Goal: Check status: Check status

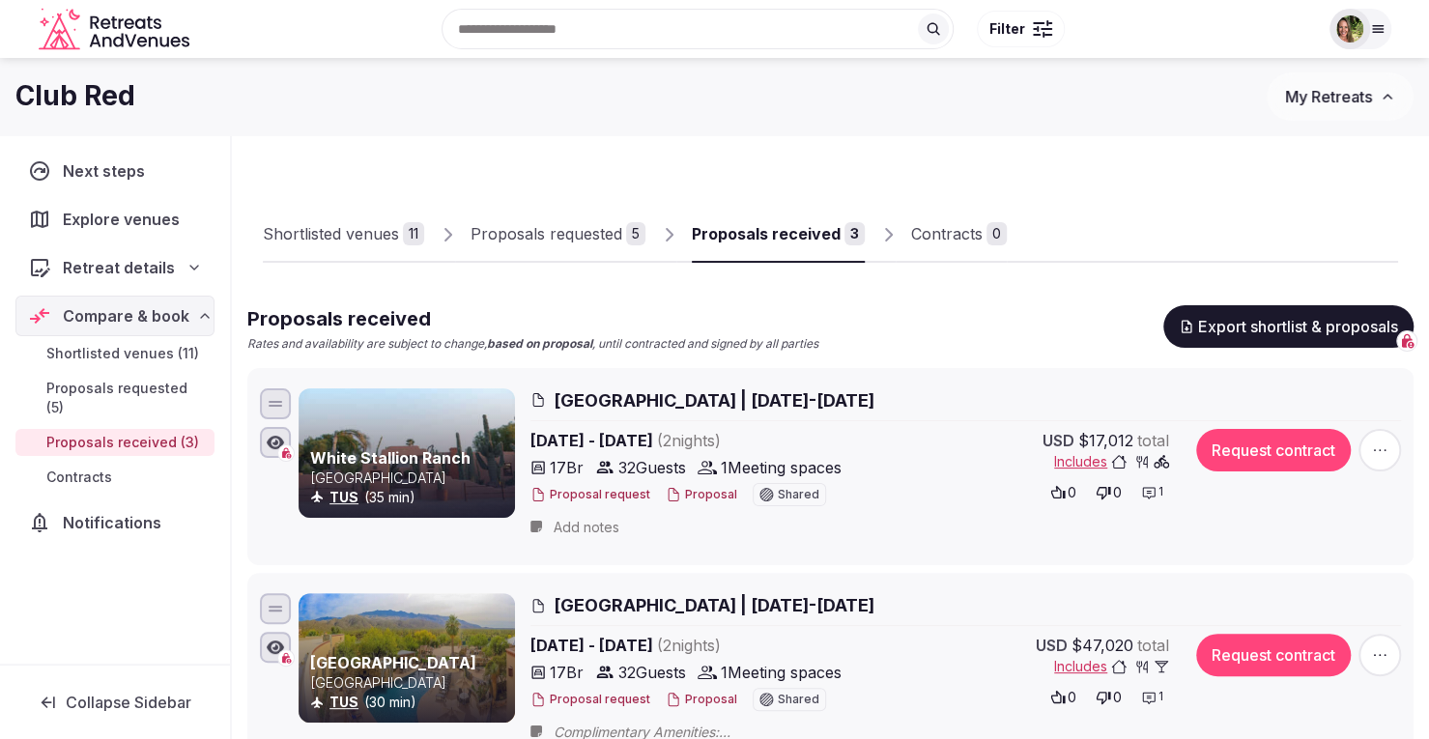
click at [1324, 99] on span "My Retreats" at bounding box center [1328, 96] width 87 height 19
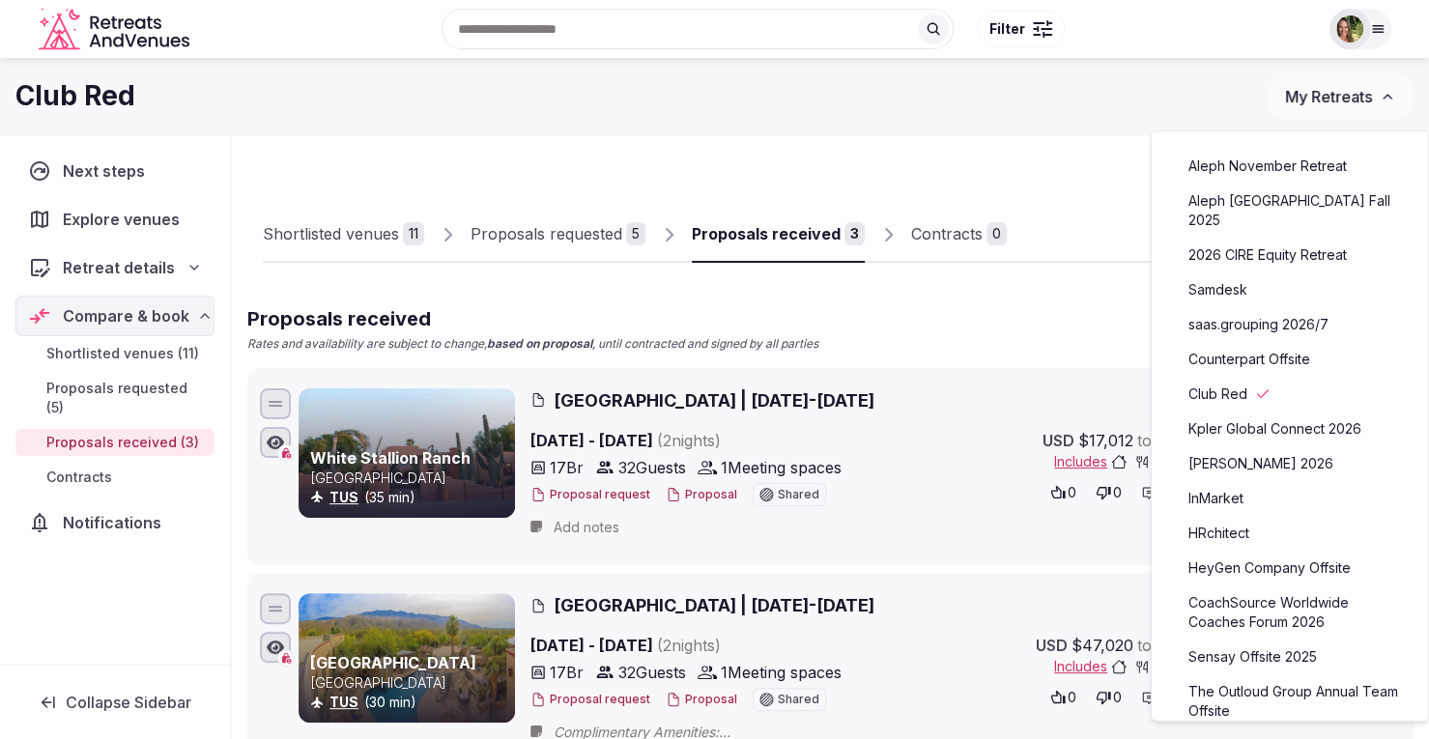
click at [1242, 415] on link "Kpler Global Connect 2026" at bounding box center [1290, 428] width 238 height 31
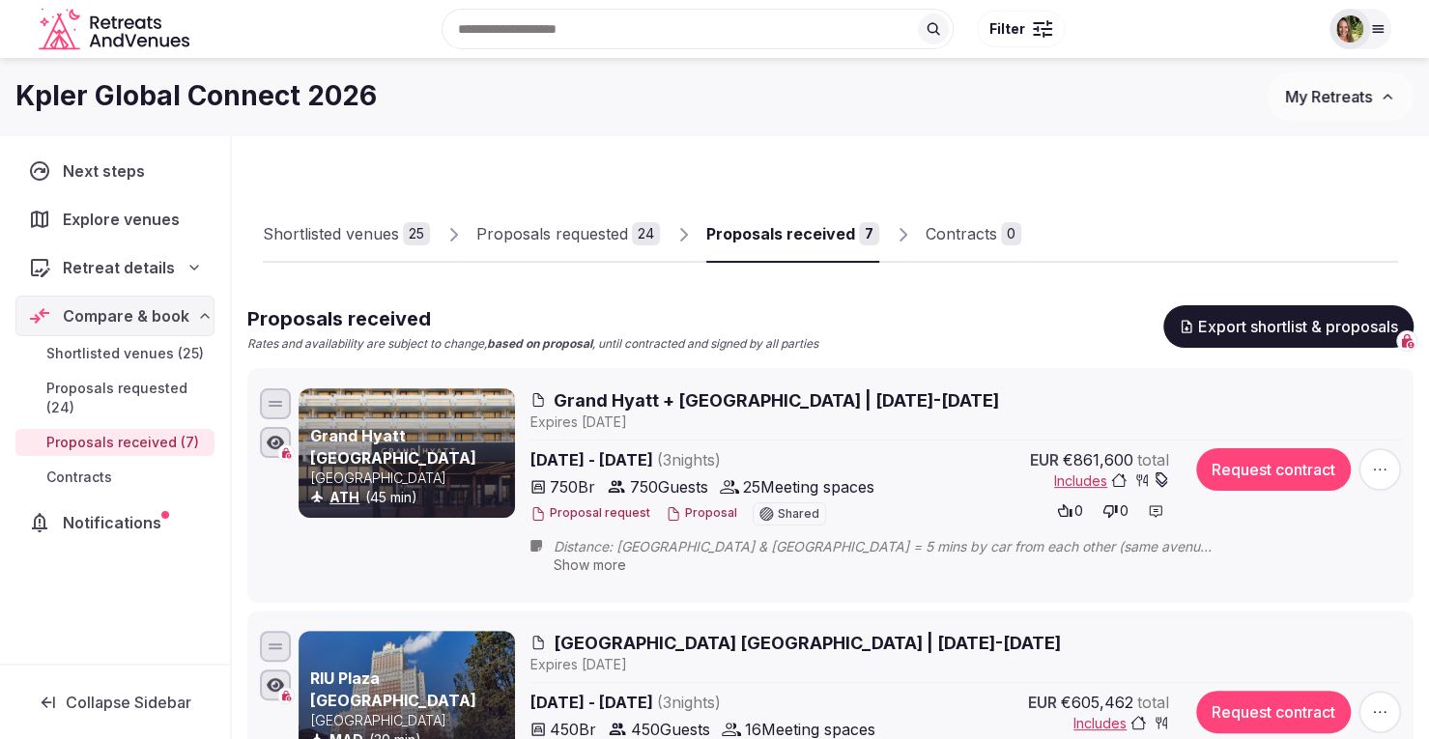
click at [794, 226] on div "Proposals received" at bounding box center [780, 233] width 149 height 23
click at [696, 511] on button "Proposal" at bounding box center [701, 513] width 71 height 16
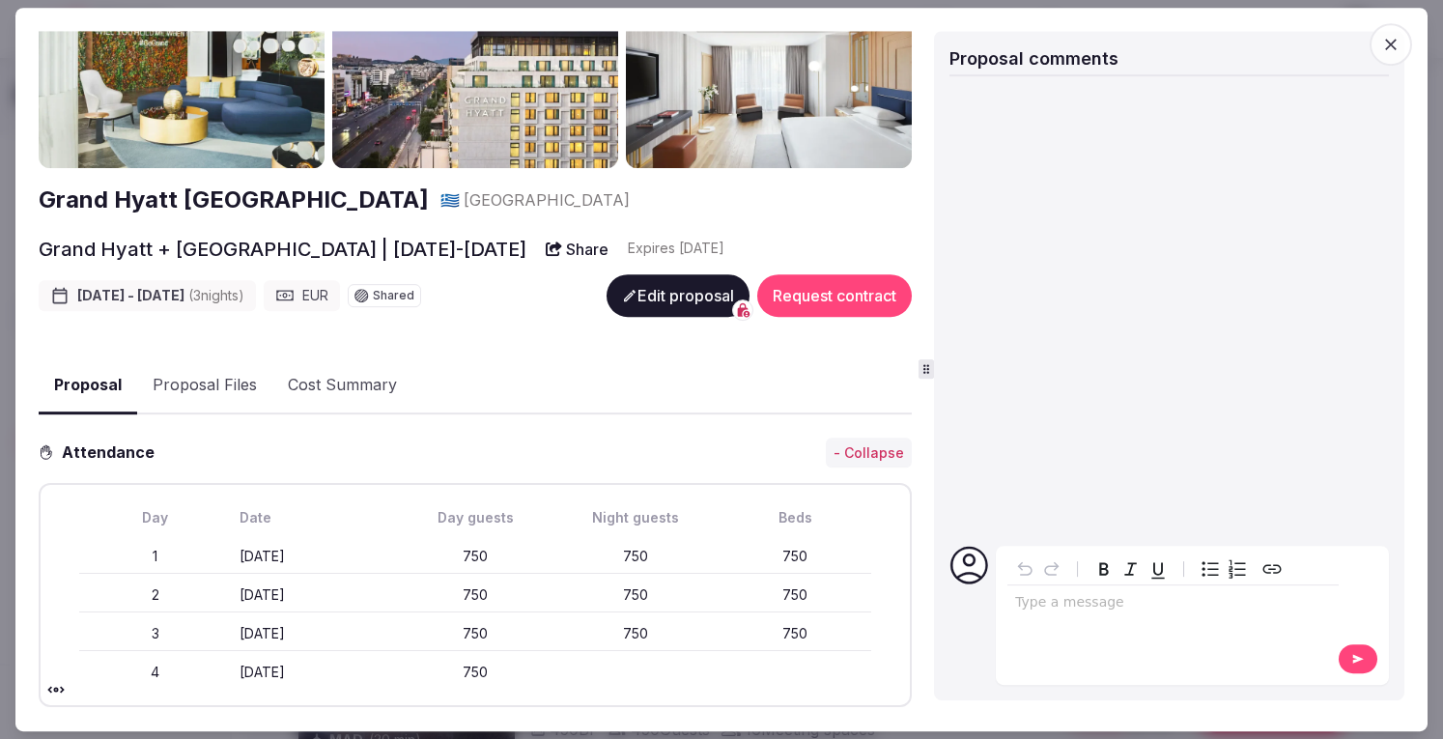
scroll to position [71, 0]
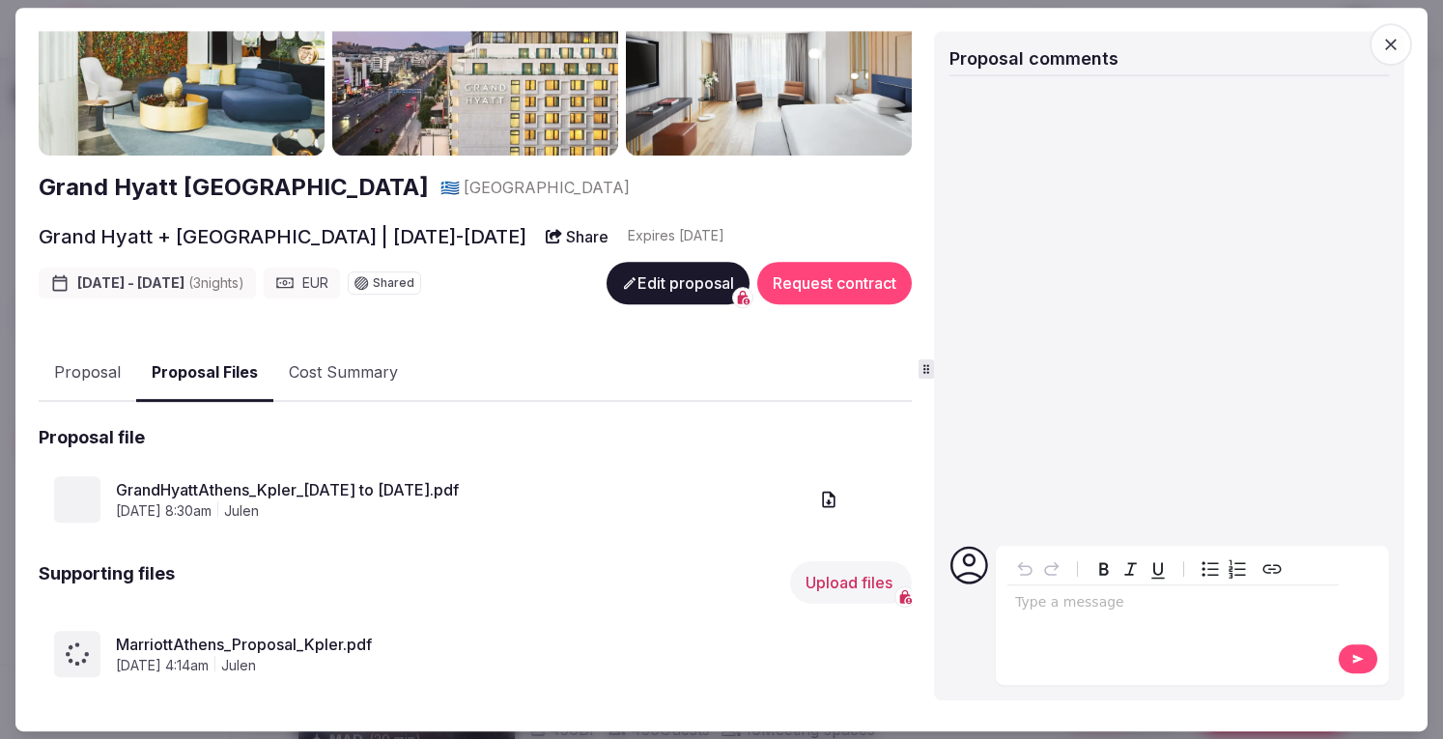
click at [209, 365] on button "Proposal Files" at bounding box center [204, 373] width 137 height 57
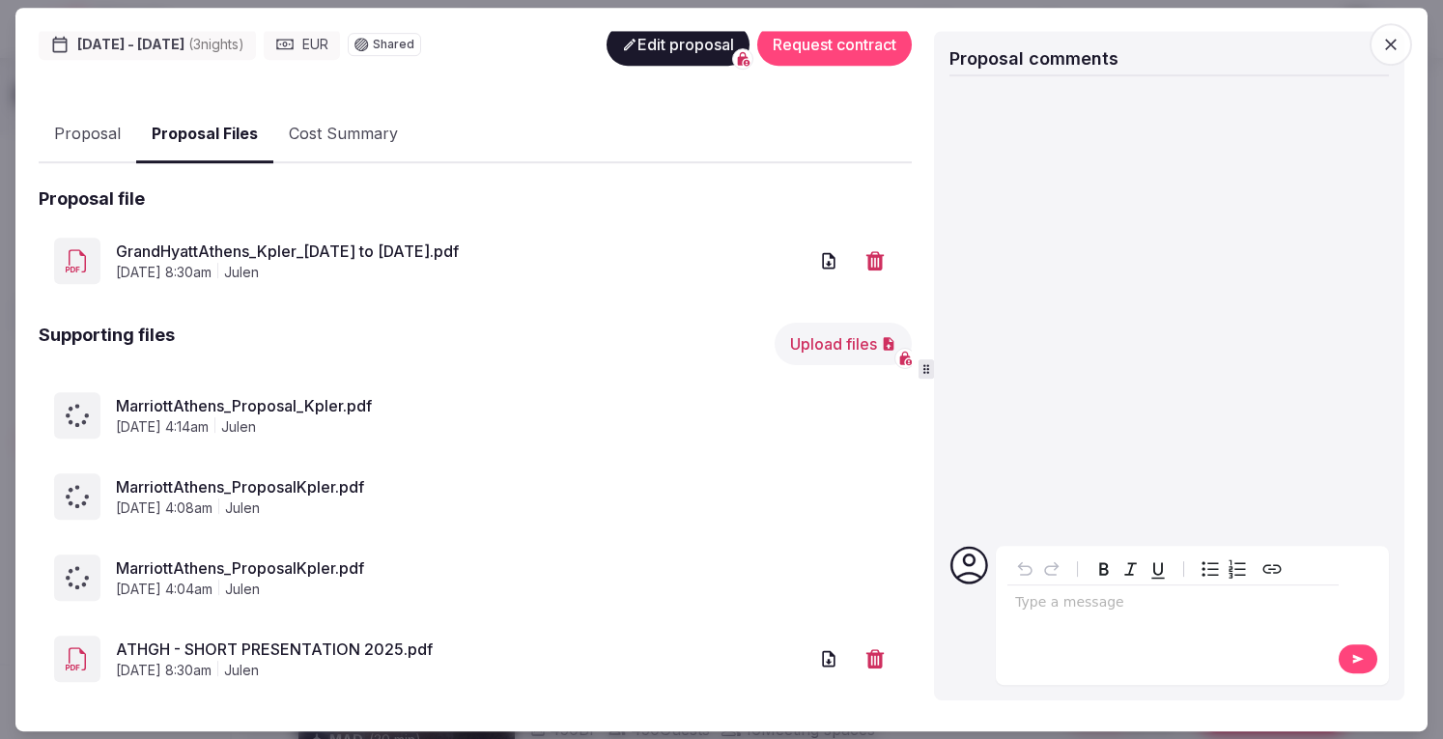
scroll to position [333, 0]
